Goal: Task Accomplishment & Management: Use online tool/utility

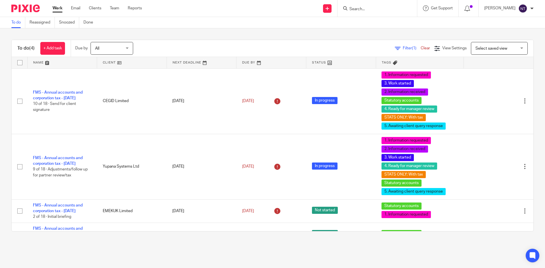
click at [400, 11] on input "Search" at bounding box center [374, 9] width 51 height 5
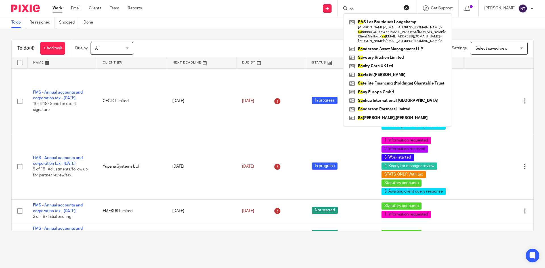
type input "s"
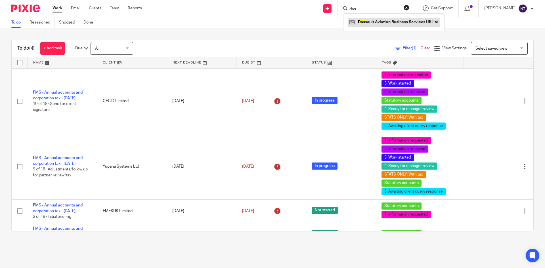
type input "das"
click at [404, 21] on link at bounding box center [394, 22] width 92 height 9
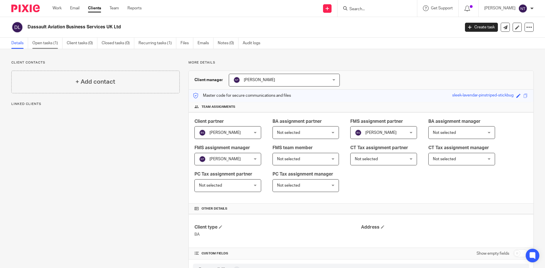
click at [49, 46] on link "Open tasks (1)" at bounding box center [47, 43] width 30 height 11
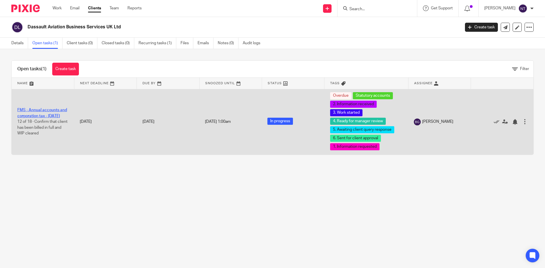
click at [39, 111] on link "FMS - Annual accounts and corporation tax - December 2024" at bounding box center [42, 113] width 50 height 10
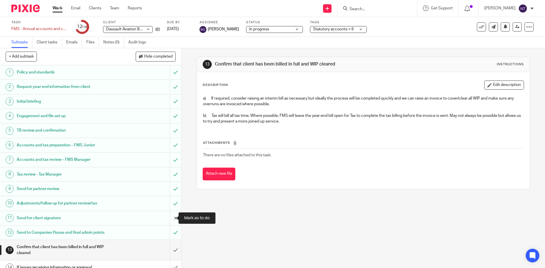
scroll to position [57, 0]
